Goal: Task Accomplishment & Management: Manage account settings

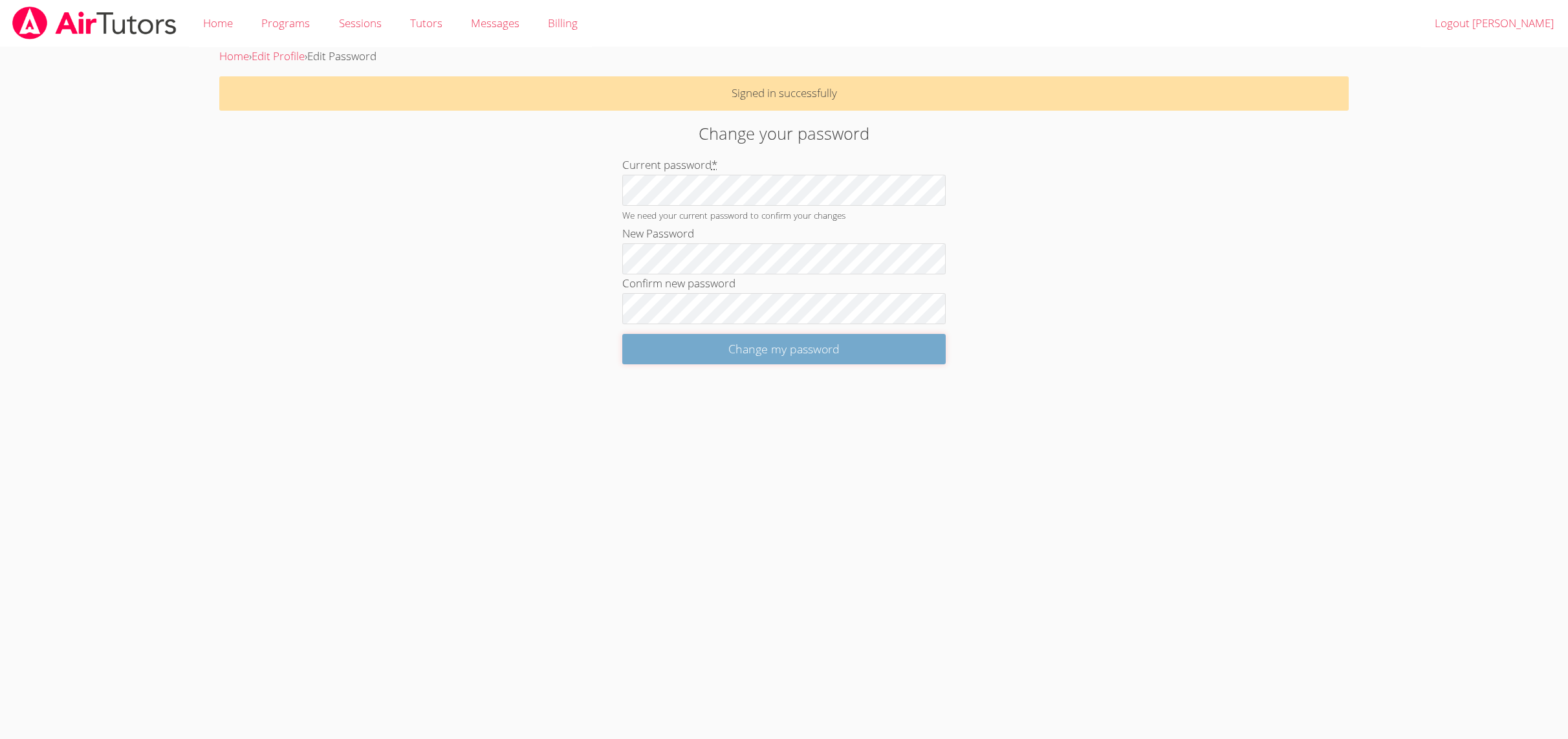
click at [754, 355] on input "Change my password" at bounding box center [784, 349] width 323 height 30
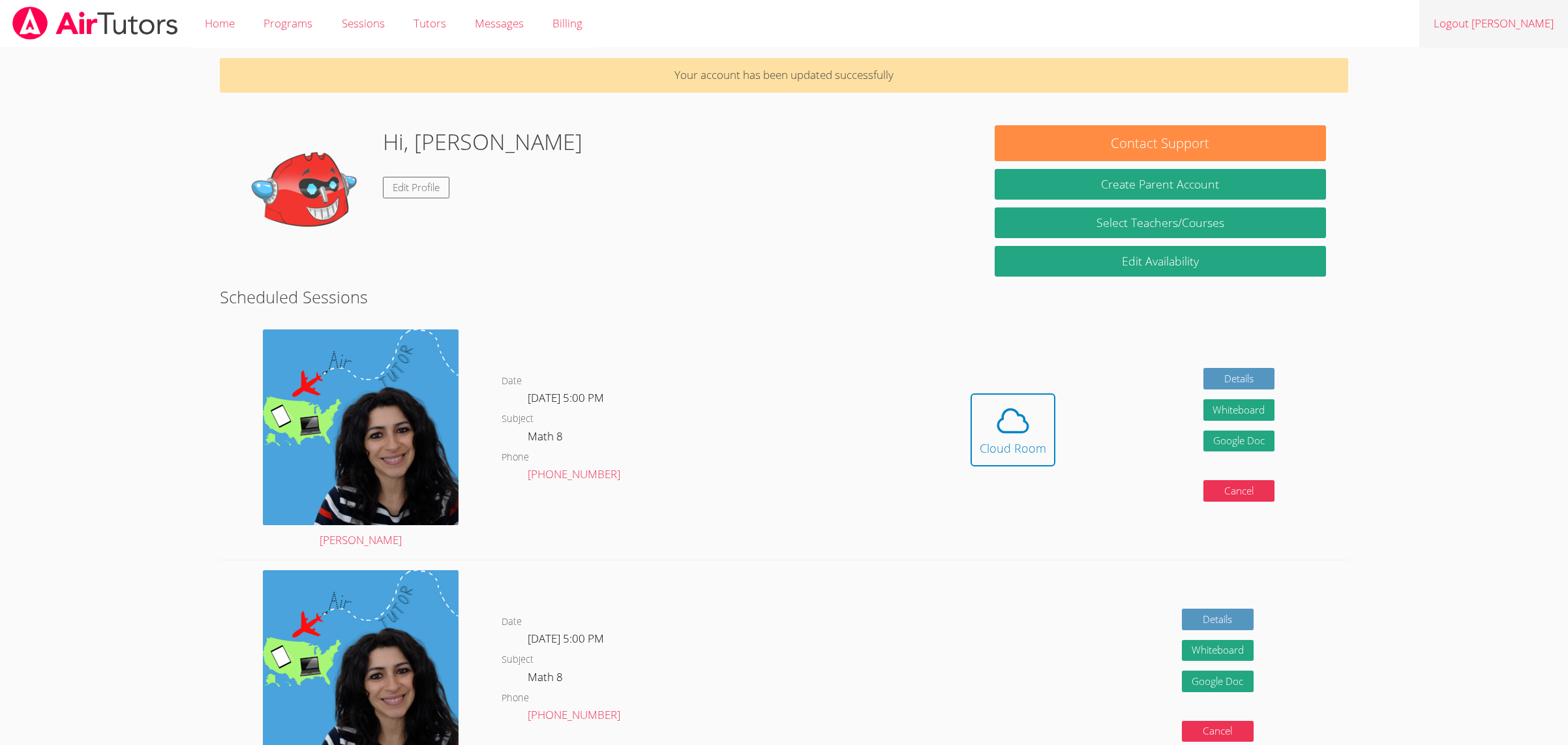
click at [1526, 25] on link "Logout [PERSON_NAME]" at bounding box center [1492, 24] width 149 height 47
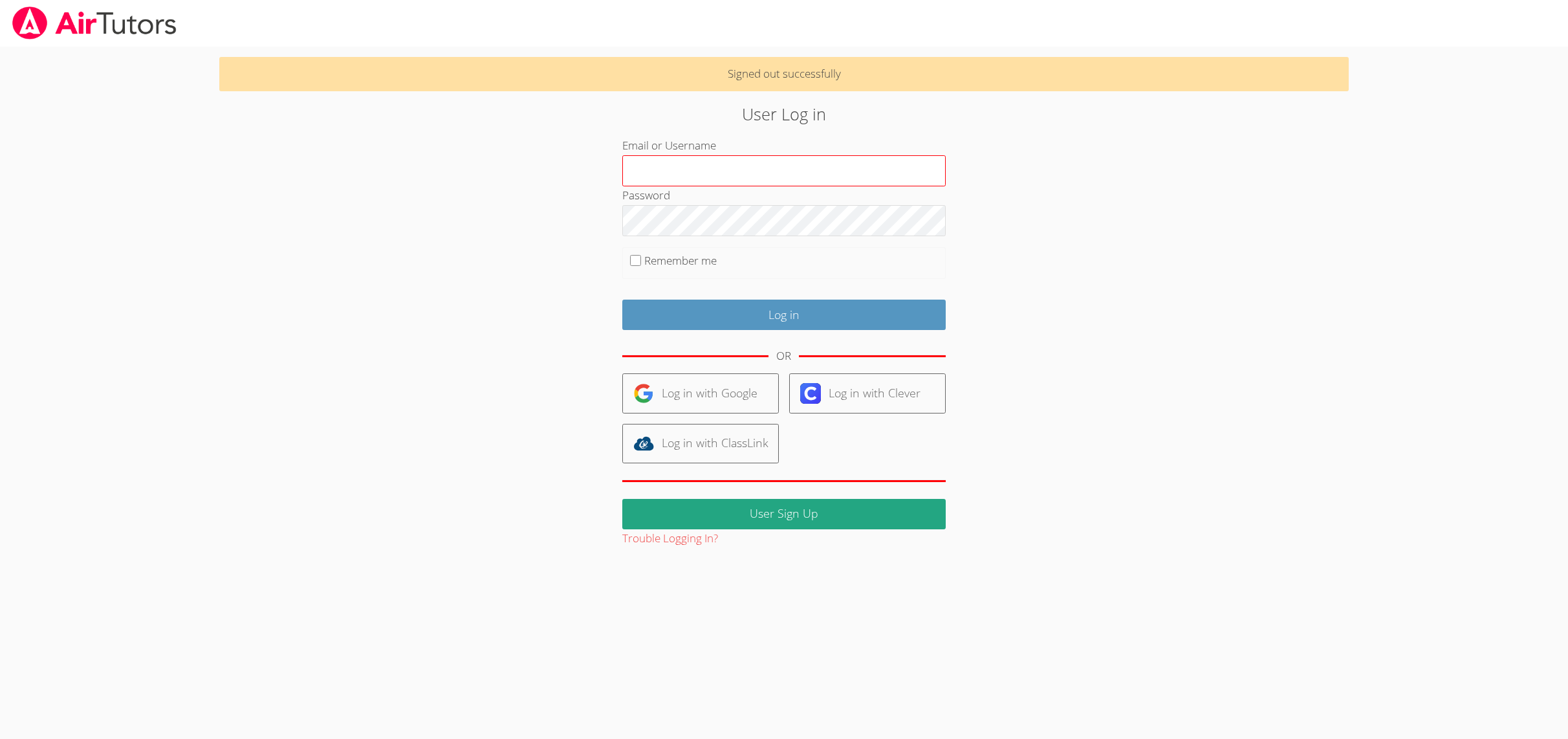
click at [682, 170] on input "Email or Username" at bounding box center [784, 171] width 323 height 31
click at [652, 170] on input "Email or Username" at bounding box center [784, 171] width 323 height 31
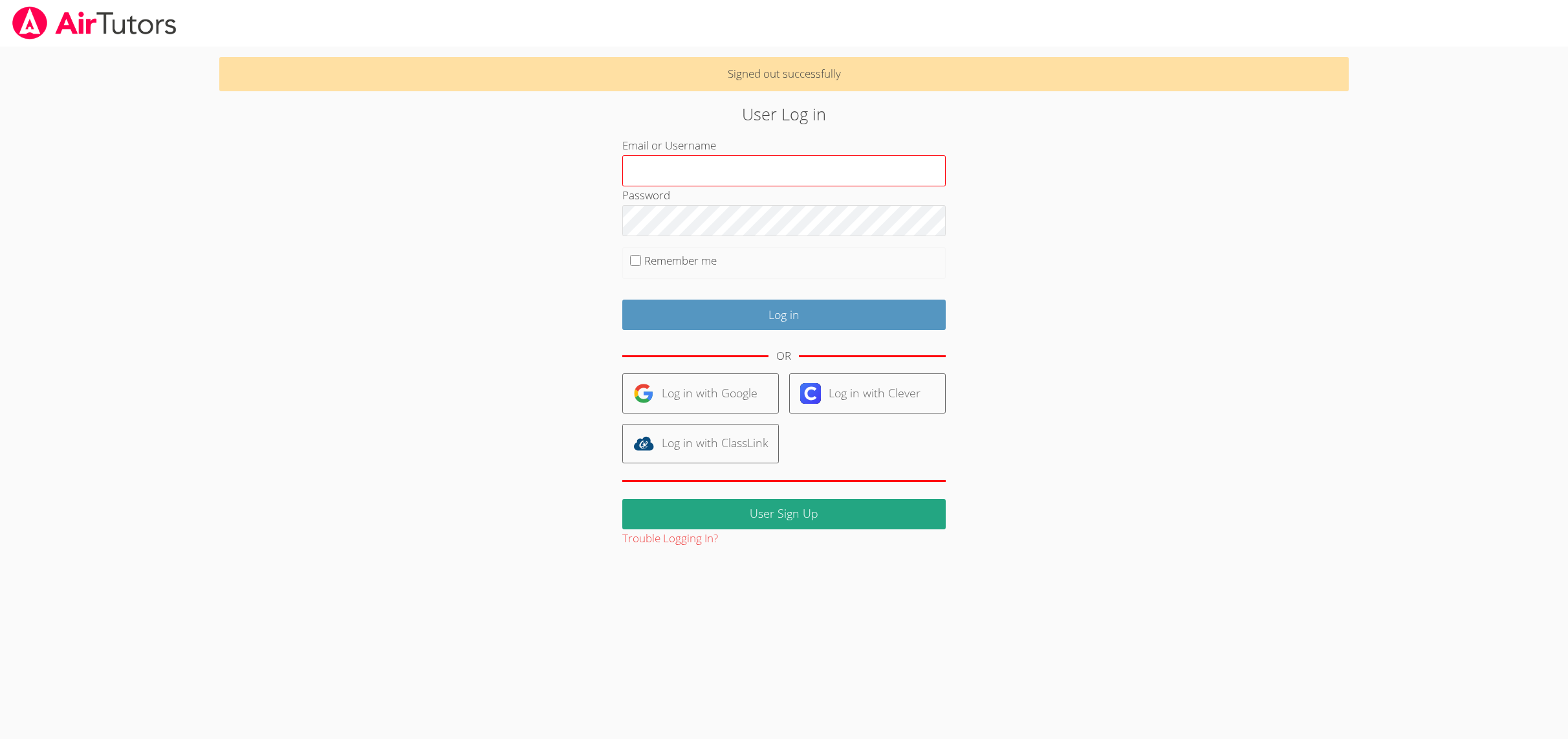
click at [652, 170] on input "Email or Username" at bounding box center [784, 171] width 323 height 31
drag, startPoint x: 780, startPoint y: 168, endPoint x: 547, endPoint y: 143, distance: 234.3
click at [547, 143] on div "User Log in Email or Username Password Remember me Log in OR Log in with Google…" at bounding box center [784, 324] width 847 height 446
click at [513, 166] on div "User Log in Email or Username Password Remember me Log in OR Log in with Google…" at bounding box center [784, 324] width 847 height 446
click at [635, 166] on input "Email or Username" at bounding box center [784, 171] width 323 height 31
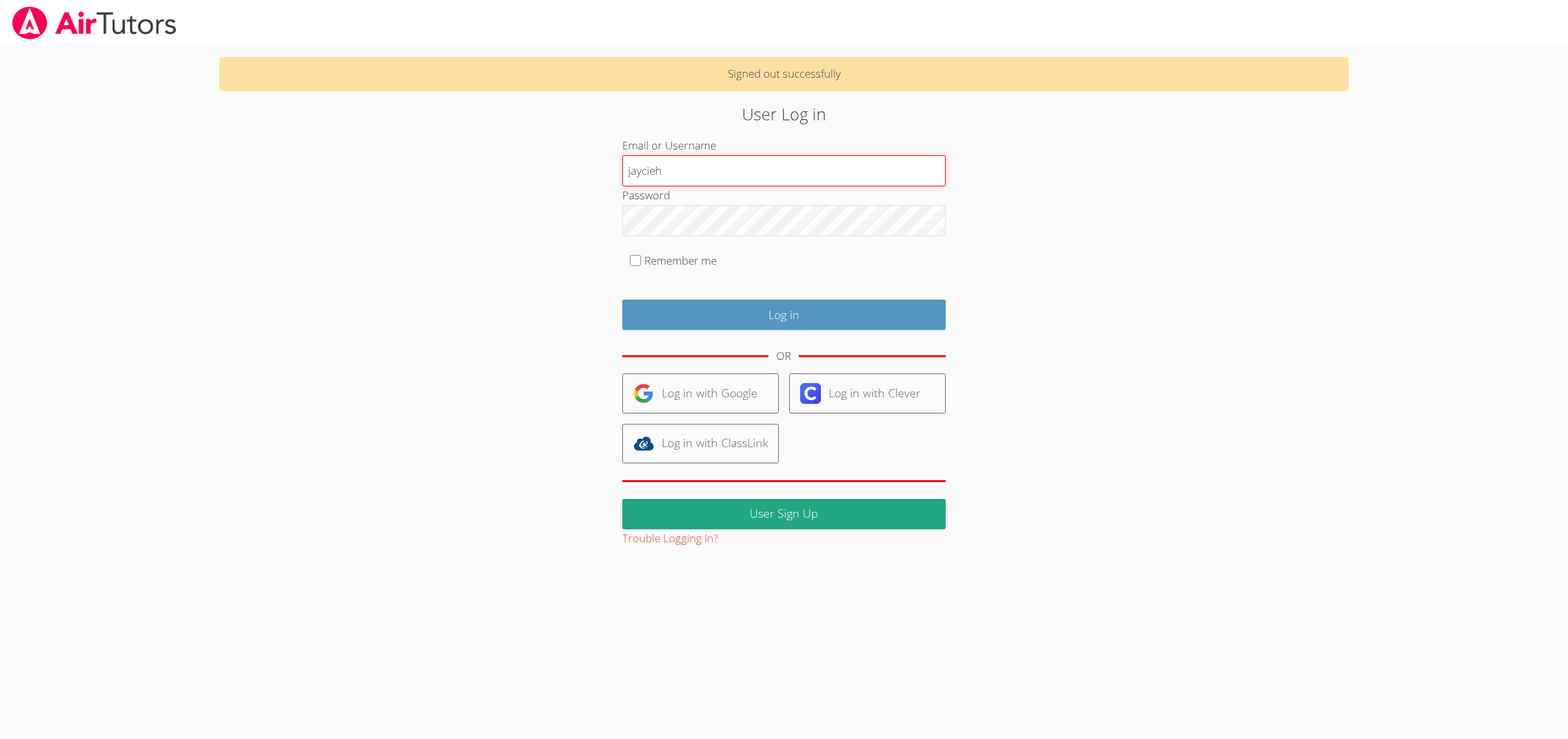
type input "jaycieh"
click at [674, 308] on input "Log in" at bounding box center [784, 314] width 323 height 30
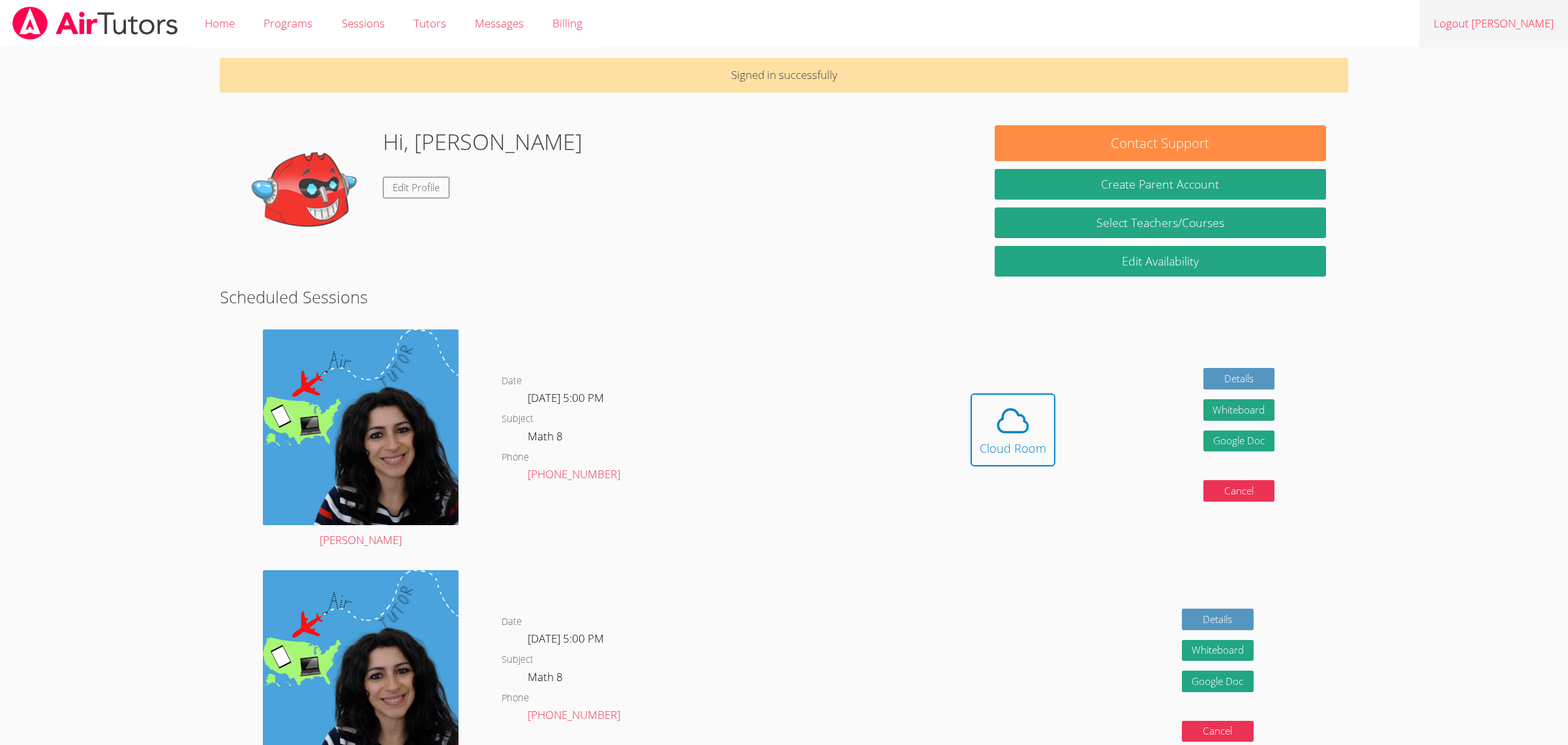
click at [1490, 20] on link "Logout [PERSON_NAME]" at bounding box center [1492, 24] width 149 height 47
